Goal: Information Seeking & Learning: Learn about a topic

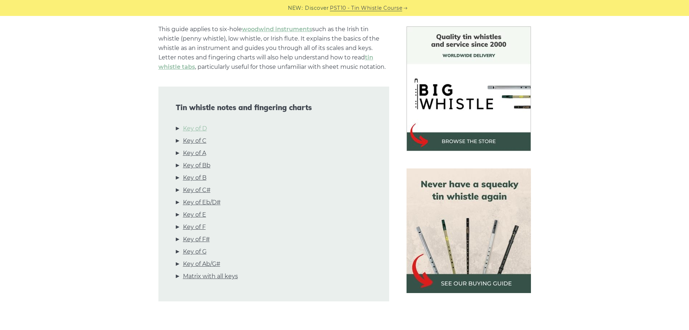
click at [193, 126] on link "Key of D" at bounding box center [195, 128] width 24 height 9
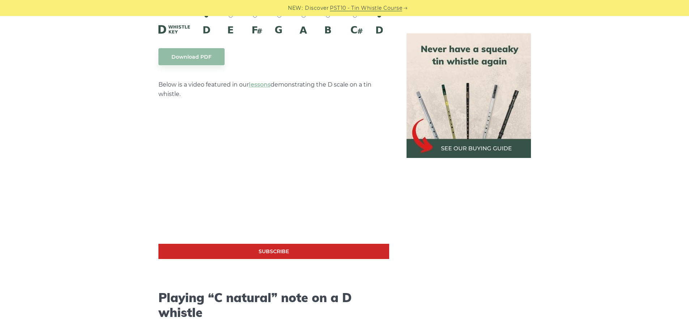
scroll to position [1164, 0]
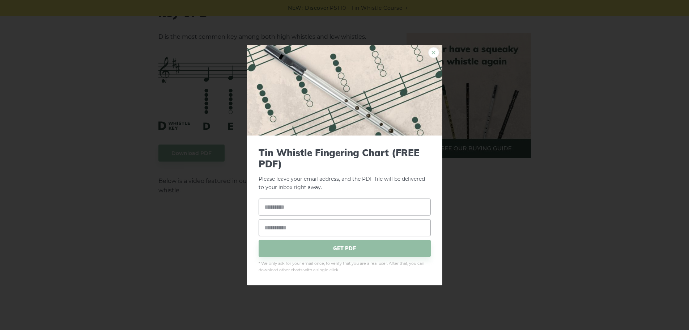
click at [434, 52] on link "×" at bounding box center [433, 52] width 11 height 11
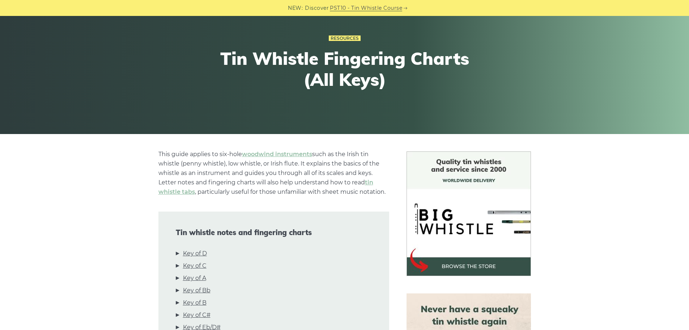
scroll to position [0, 0]
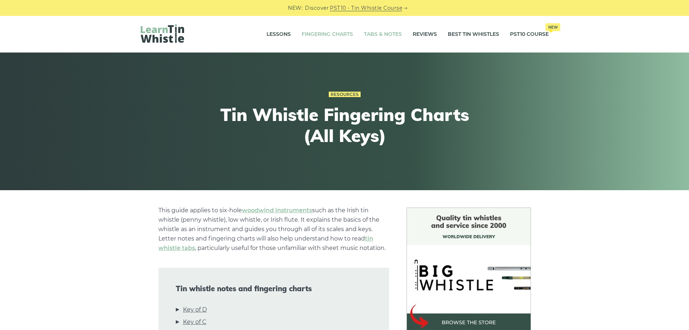
click at [376, 36] on link "Tabs & Notes" at bounding box center [383, 34] width 38 height 18
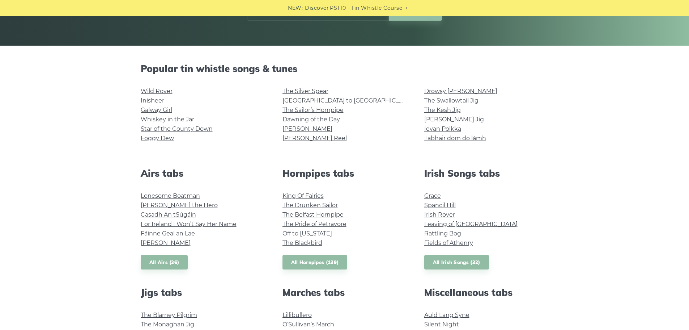
scroll to position [145, 0]
click at [436, 196] on link "Grace" at bounding box center [432, 195] width 17 height 7
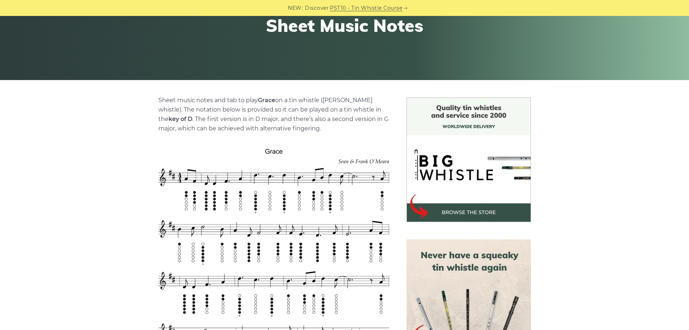
scroll to position [109, 0]
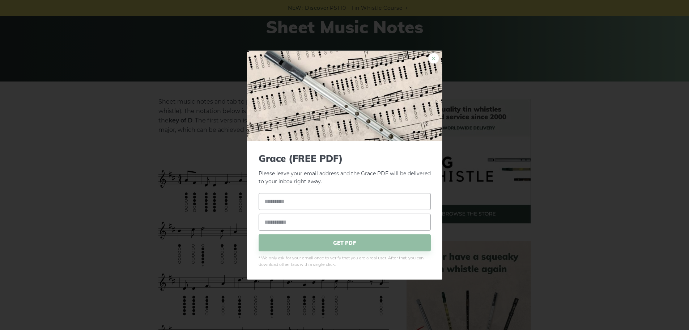
drag, startPoint x: 435, startPoint y: 58, endPoint x: 433, endPoint y: 69, distance: 11.3
click at [435, 58] on link "×" at bounding box center [433, 57] width 11 height 11
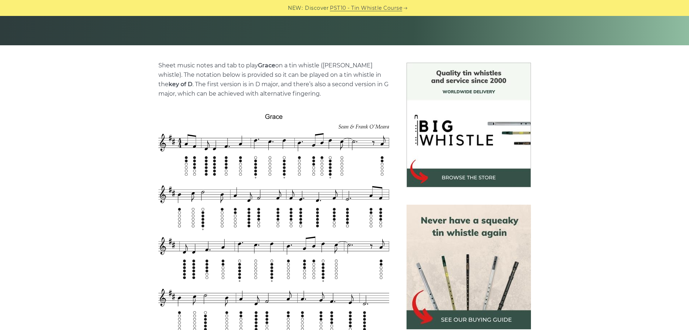
scroll to position [0, 0]
